Goal: Information Seeking & Learning: Learn about a topic

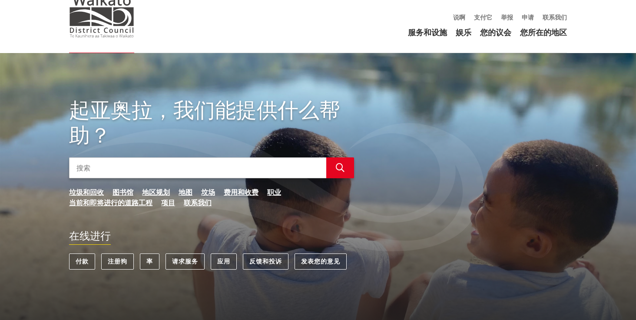
scroll to position [93, 0]
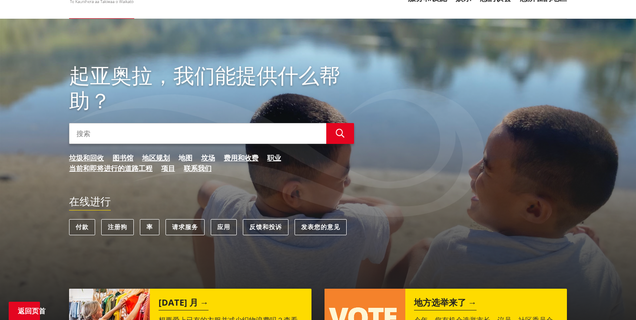
click at [186, 155] on link "地图" at bounding box center [186, 158] width 14 height 10
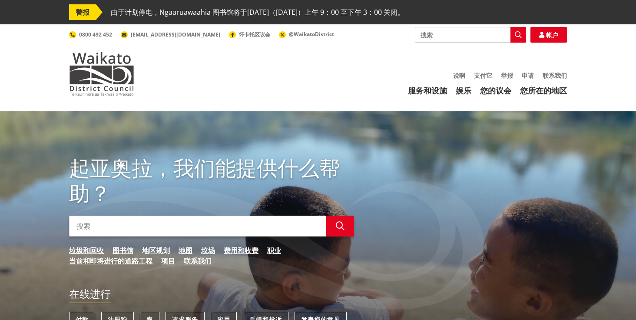
click at [159, 249] on link "地区规划" at bounding box center [156, 250] width 28 height 10
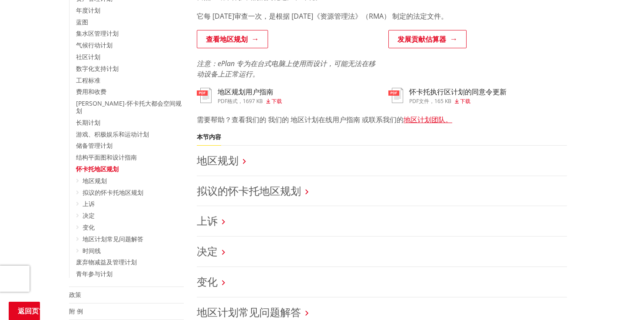
scroll to position [213, 0]
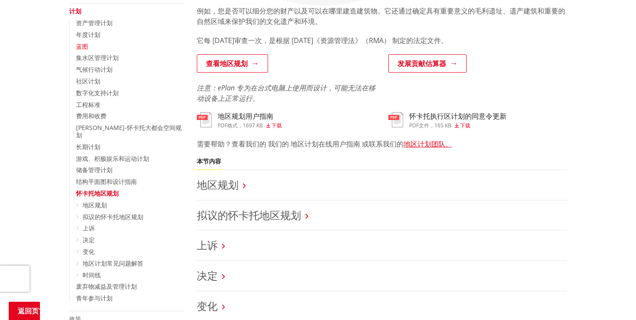
click at [83, 46] on link "蓝图" at bounding box center [82, 46] width 12 height 8
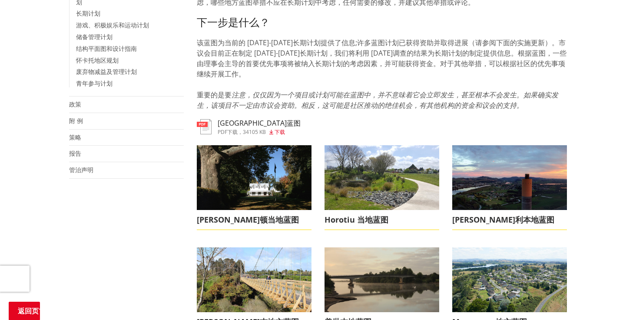
scroll to position [304, 0]
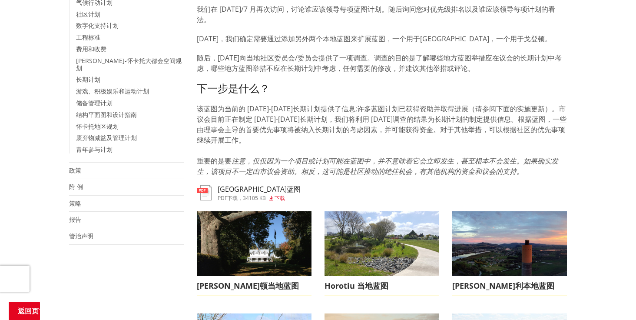
click at [249, 189] on h3 "怀卡托区蓝图" at bounding box center [259, 189] width 83 height 8
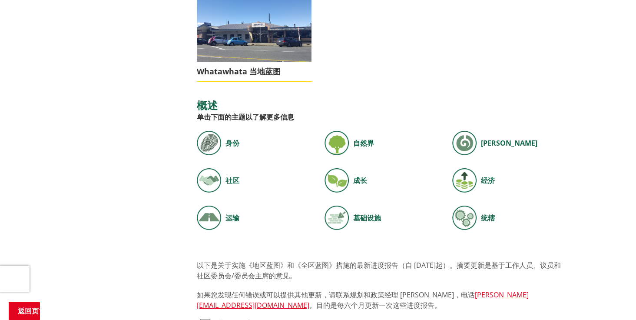
scroll to position [1265, 0]
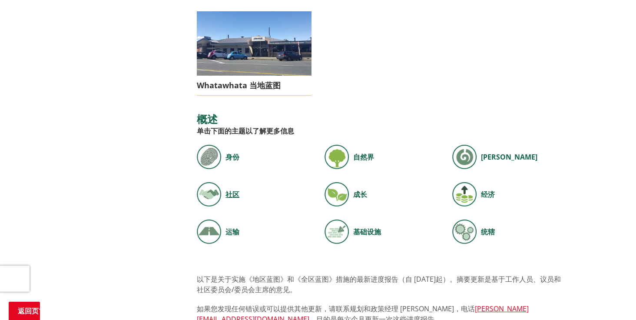
click at [233, 189] on span "社区" at bounding box center [233, 194] width 14 height 10
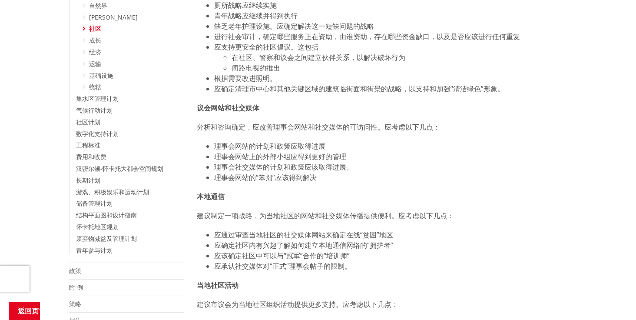
scroll to position [281, 0]
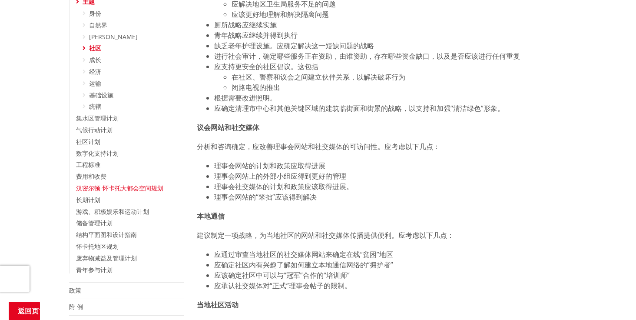
click at [134, 187] on link "汉密尔顿-怀卡托大都会空间规划" at bounding box center [119, 188] width 87 height 8
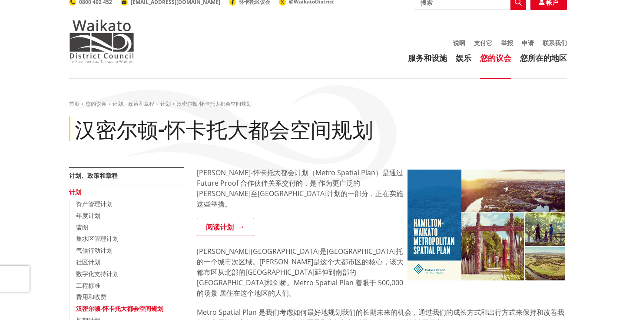
scroll to position [39, 0]
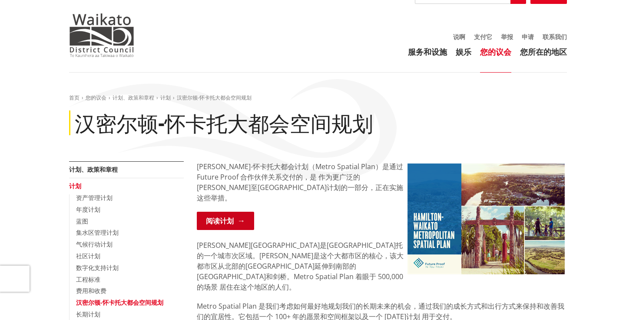
click at [230, 212] on link "阅读计划" at bounding box center [225, 221] width 57 height 18
